Goal: Information Seeking & Learning: Check status

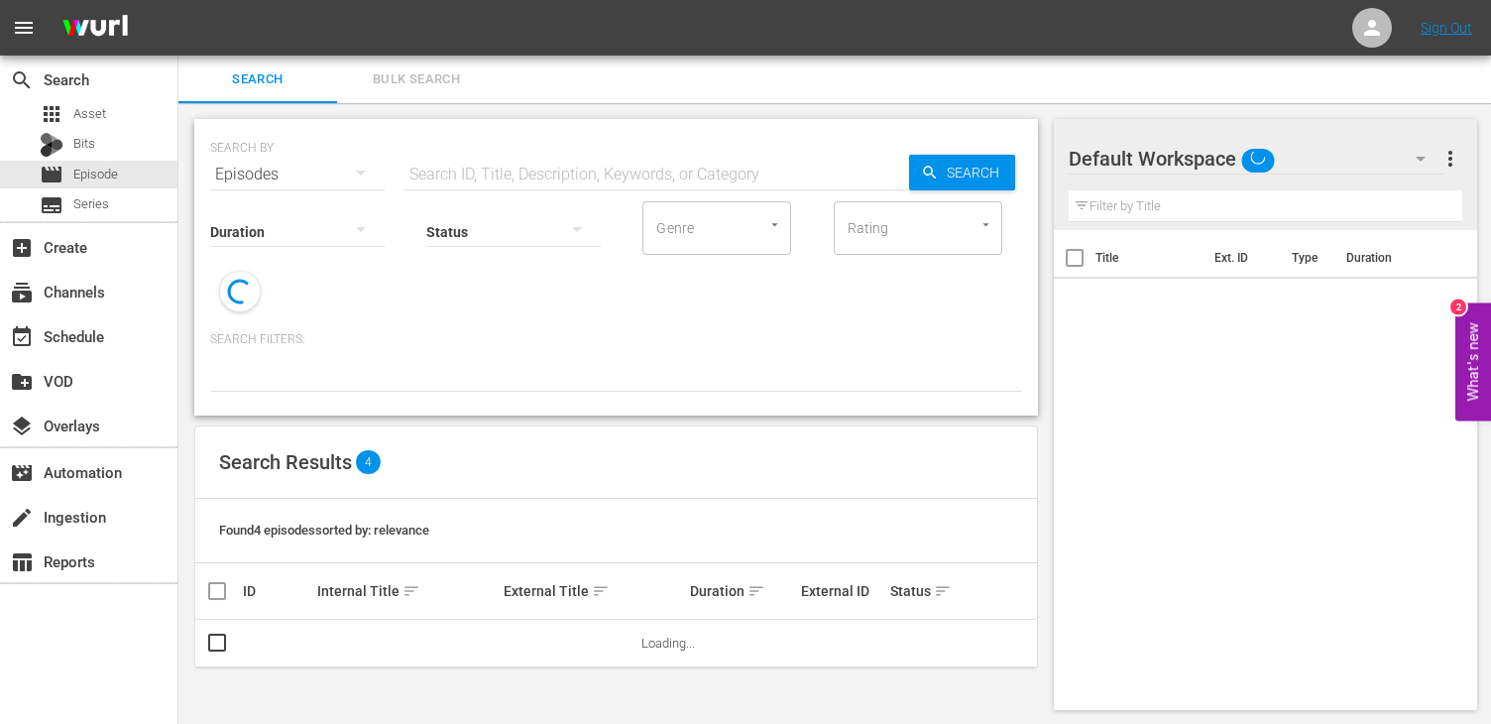
click at [460, 184] on div "Status" at bounding box center [513, 218] width 175 height 71
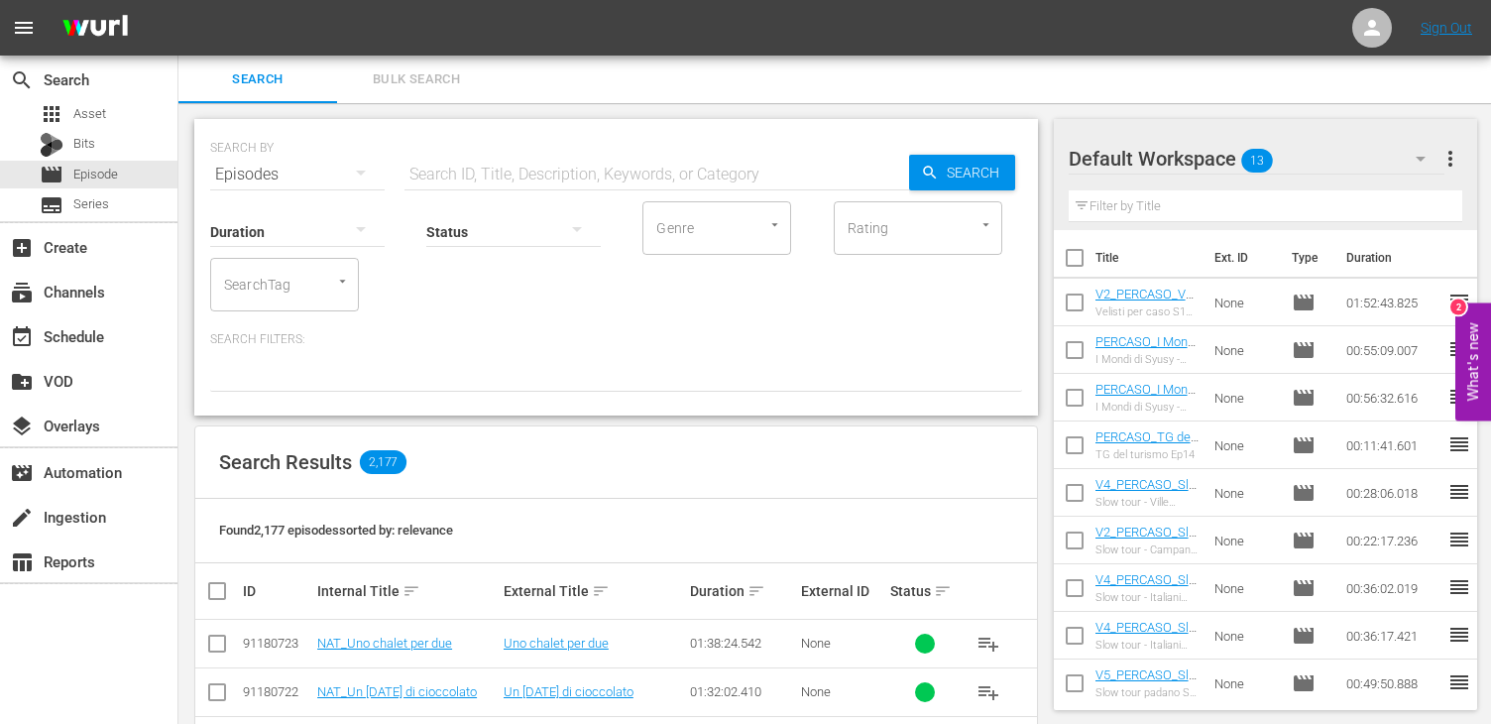
click at [397, 162] on div "SEARCH BY Search By Episodes Search ID, Title, Description, Keywords, or Catego…" at bounding box center [616, 162] width 812 height 71
click at [424, 166] on input "text" at bounding box center [657, 175] width 505 height 48
type input "belle famiglie"
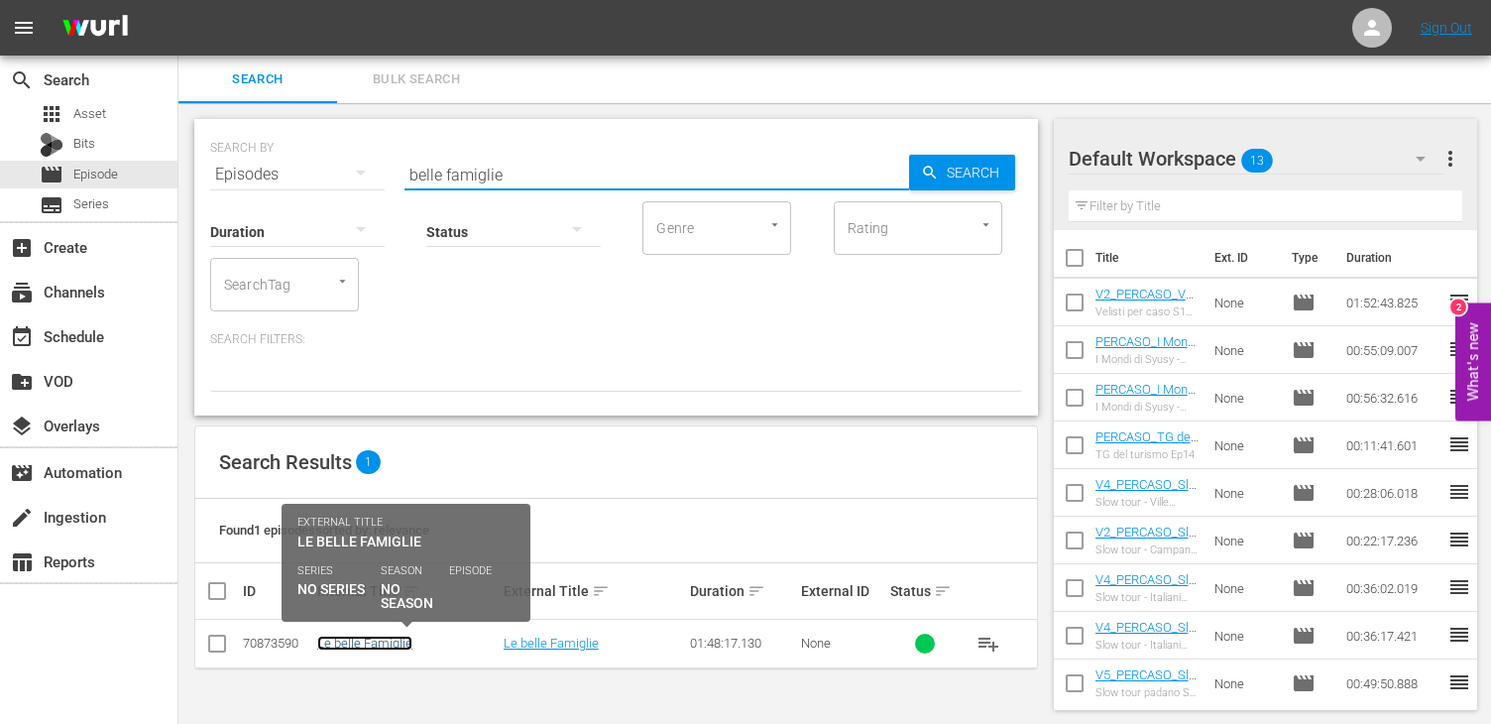
click at [386, 639] on link "Le belle Famiglie" at bounding box center [364, 643] width 95 height 15
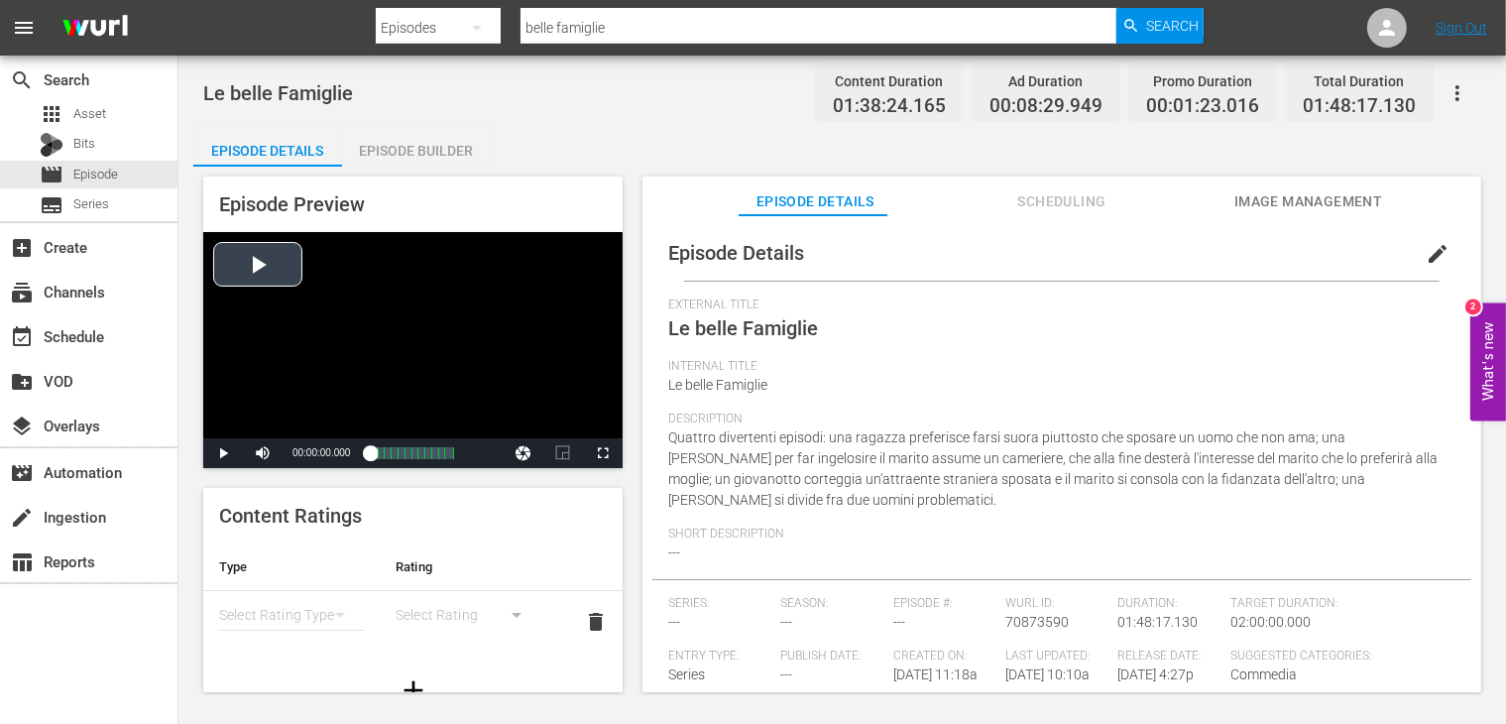
click at [279, 277] on div "Video Player" at bounding box center [412, 335] width 419 height 206
click at [603, 453] on span "Video Player" at bounding box center [603, 453] width 0 height 0
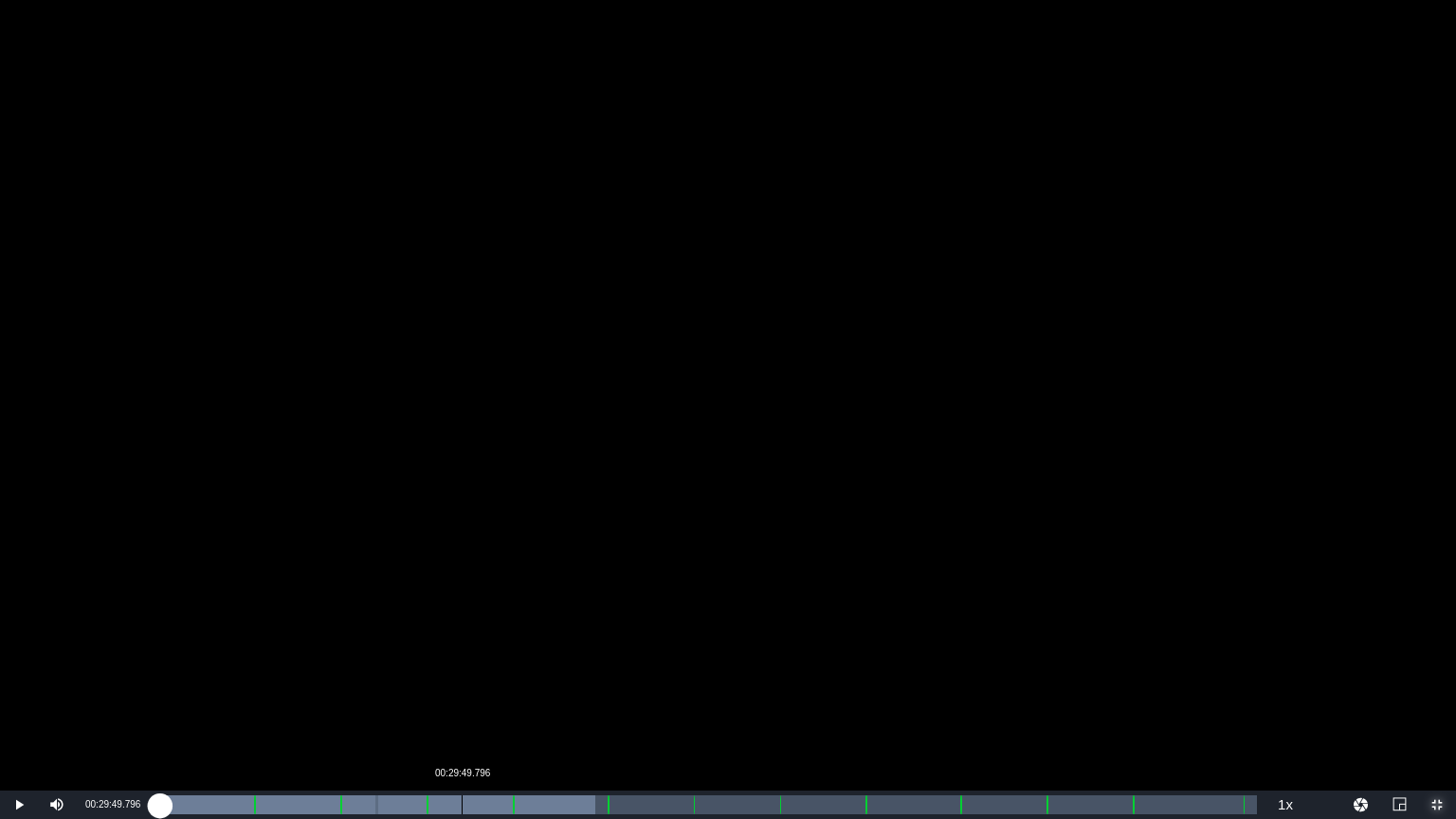
click at [462, 691] on div "Loaded : 39.68% 00:29:49.796 00:00:02.440" at bounding box center [708, 805] width 1097 height 19
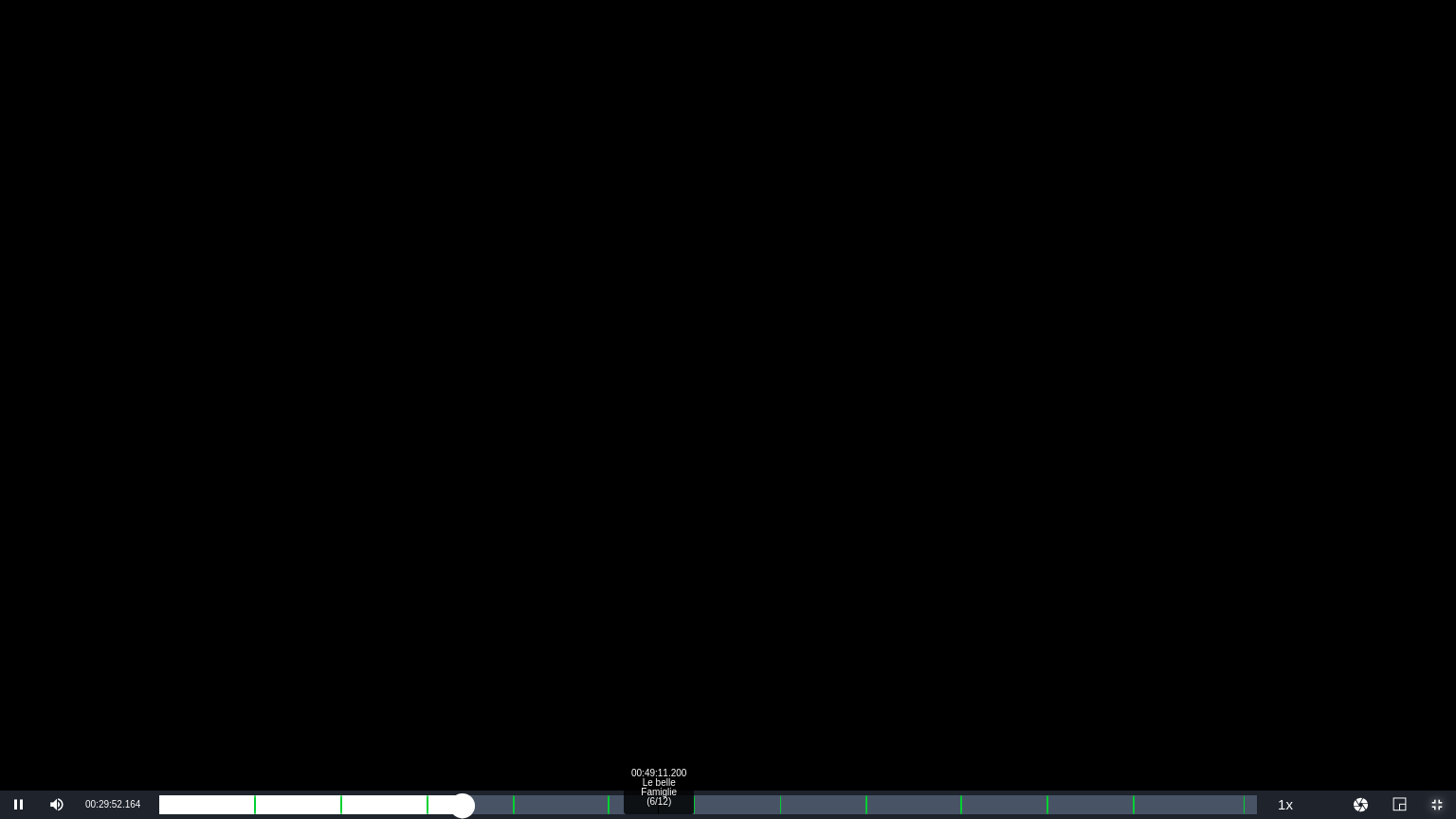
click at [659, 691] on div "Loaded : 27.87% 00:49:11.200 Le belle Famiglie (6/12) 00:27:01.665" at bounding box center [708, 805] width 1097 height 19
click at [827, 691] on div "01:05:49.895 Le belle Famiglie (8/12)" at bounding box center [827, 805] width 1 height 19
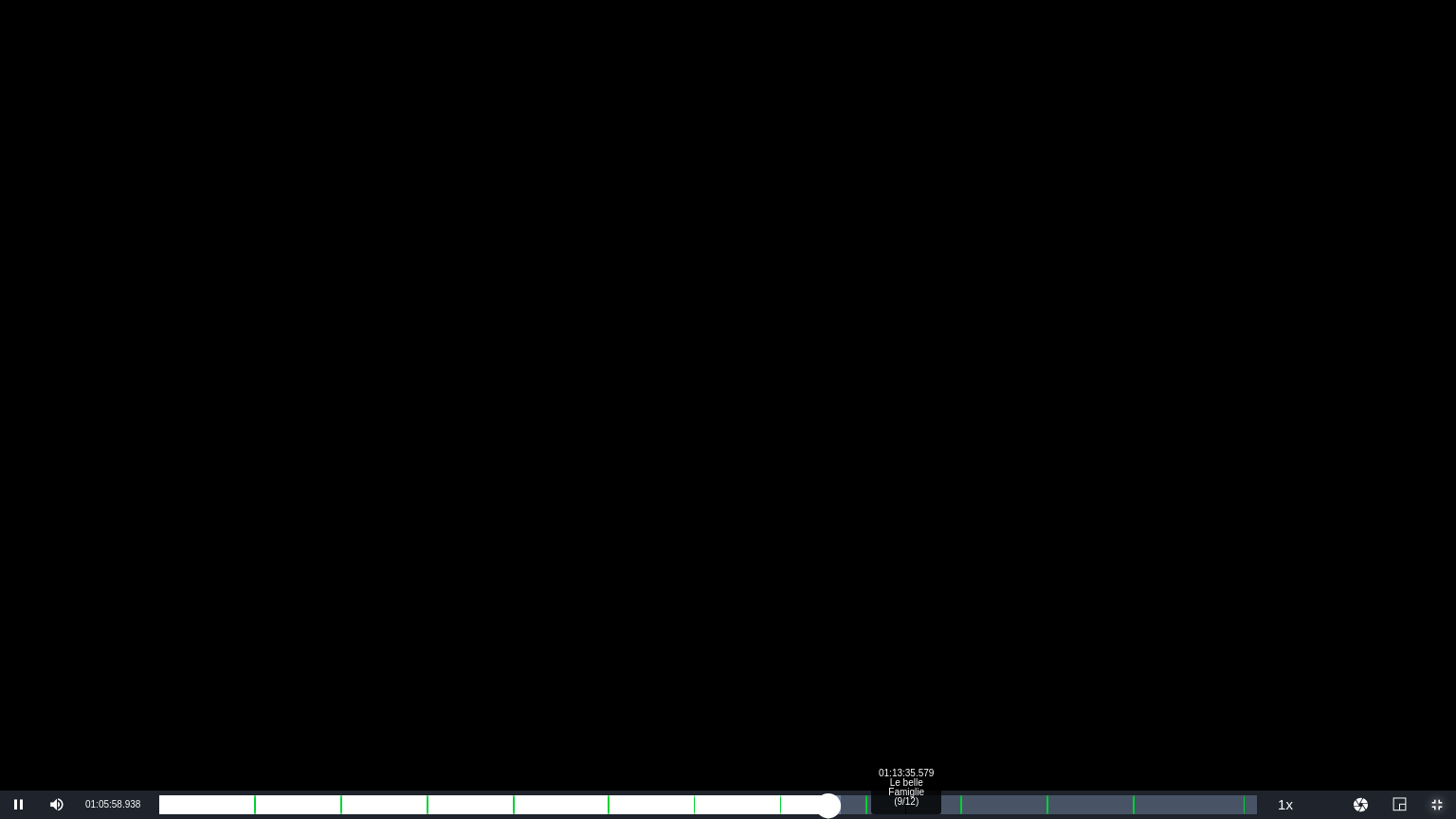
click at [905, 691] on div "Loaded : 62.05% 01:13:35.579 Le belle Famiglie (9/12) 01:00:17.535 [GEOGRAPHIC_…" at bounding box center [708, 805] width 1097 height 19
click at [1005, 691] on div "Loaded : 67.85% 01:23:24.697 Le belle Famiglie (10/12) 01:06:34.237 [GEOGRAPHIC…" at bounding box center [708, 805] width 1097 height 19
click at [1095, 691] on div "Loaded : 77.61% 01:32:17.709 Le belle Famiglie (11/12) 01:15:54.538 [GEOGRAPHIC…" at bounding box center [708, 805] width 1097 height 19
click at [1174, 691] on div "Loaded : 85.85% 01:39:52.171 Le belle Famiglie (12/12) 01:24:17.036 [GEOGRAPHIC…" at bounding box center [708, 805] width 1097 height 19
click at [1199, 691] on div "Loaded : 93.38% 01:42:34.880 Le belle Famiglie (12/12) 01:31:32.940 [GEOGRAPHIC…" at bounding box center [708, 805] width 1117 height 29
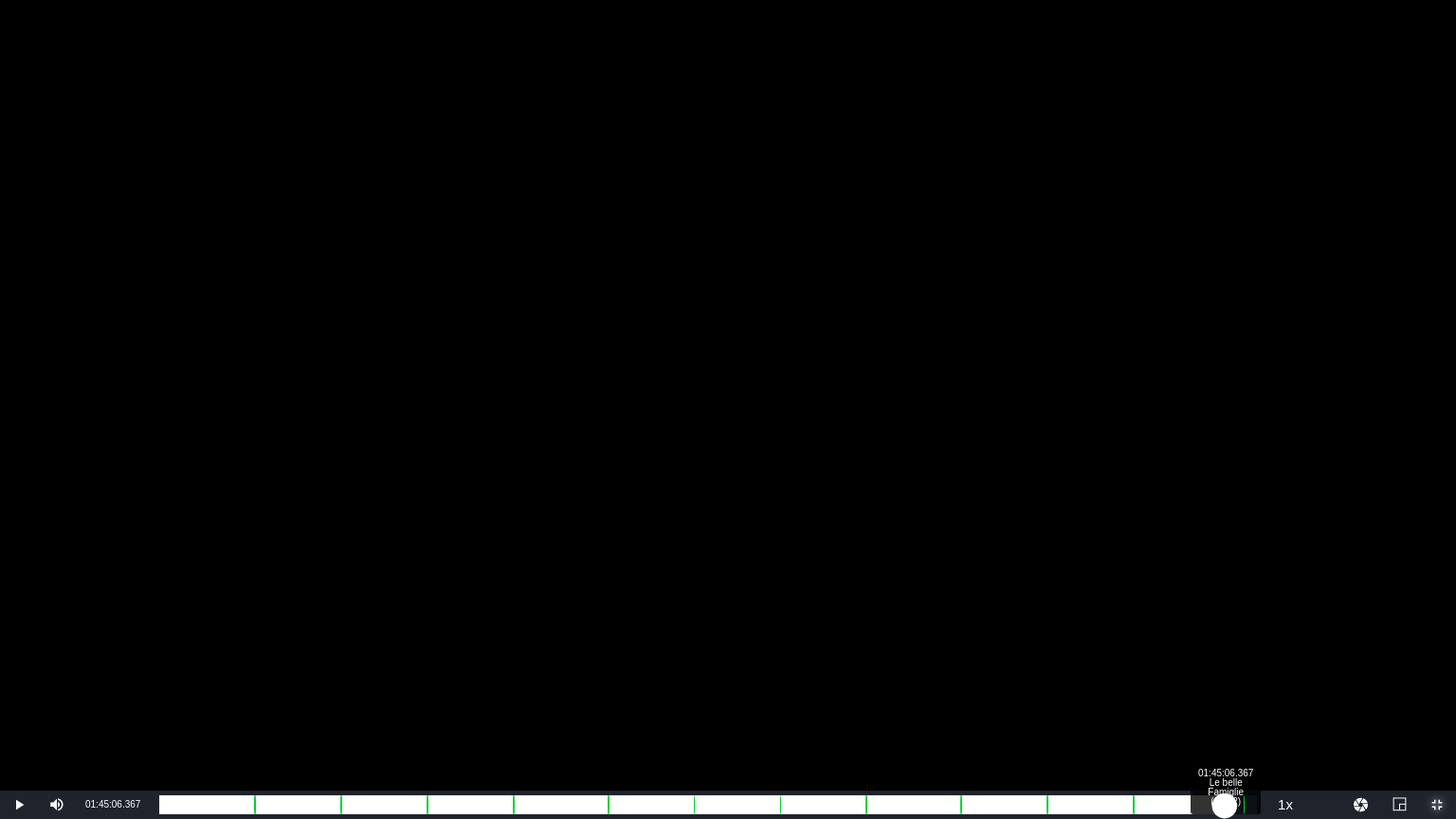
click at [1225, 691] on div "Loaded : 96.13% 01:45:06.367 Le belle Famiglie (12/12) 01:34:05.823 [GEOGRAPHIC…" at bounding box center [708, 805] width 1097 height 19
click at [1221, 691] on div "01:36:40.627" at bounding box center [690, 805] width 1062 height 19
click at [1220, 691] on div "01:36:11.708" at bounding box center [690, 805] width 1062 height 19
click at [1213, 691] on div "01:36:09.680" at bounding box center [687, 805] width 1055 height 19
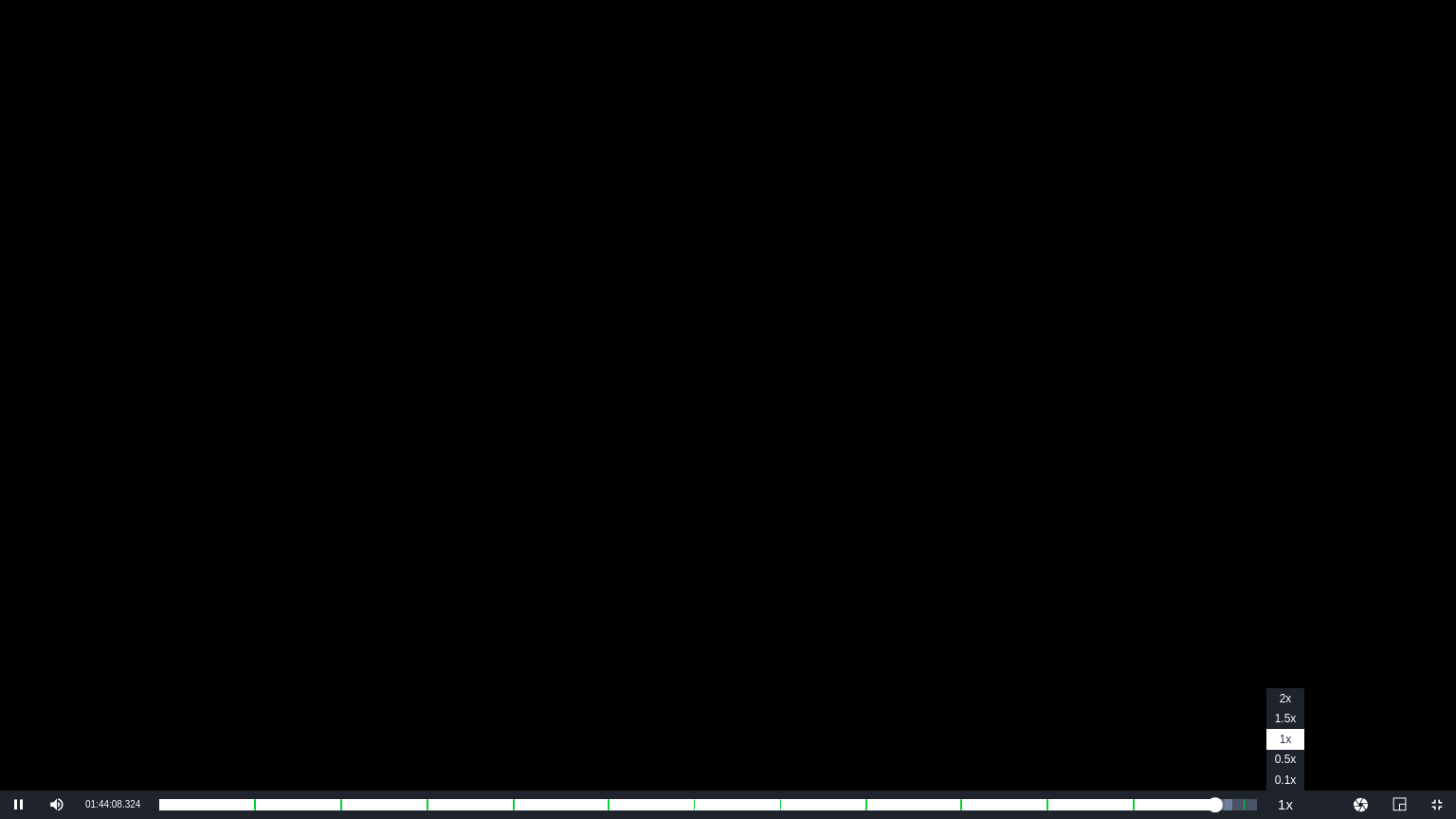
click at [1291, 691] on button "Playback Rate" at bounding box center [1286, 805] width 38 height 29
click at [1437, 691] on span "Video Player" at bounding box center [1437, 805] width 0 height 0
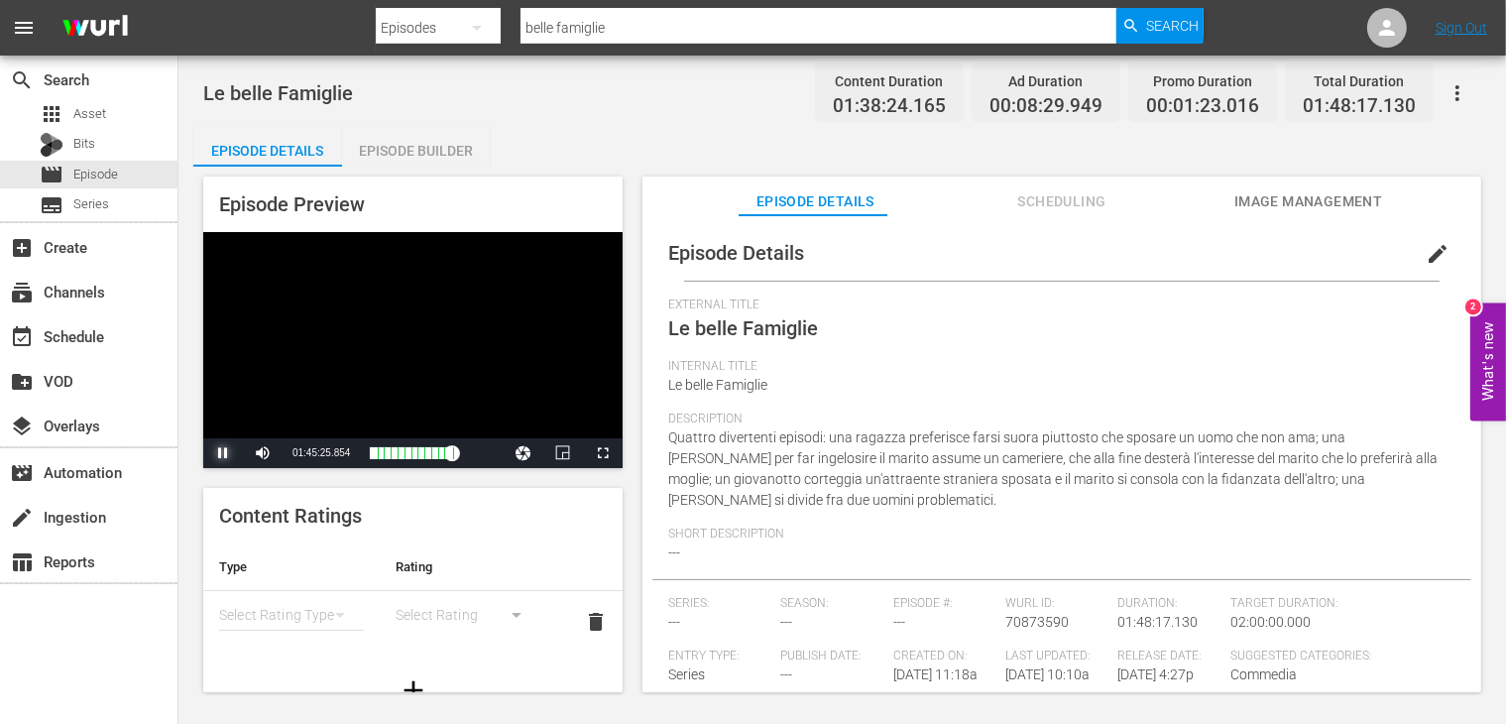
click at [223, 453] on span "Video Player" at bounding box center [223, 453] width 0 height 0
